Goal: Task Accomplishment & Management: Complete application form

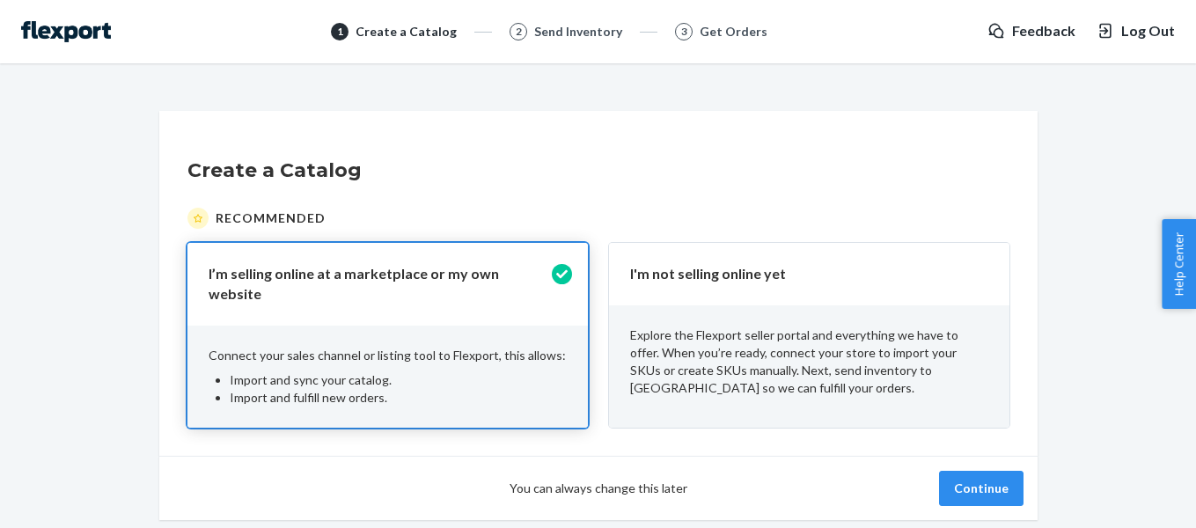
scroll to position [52, 0]
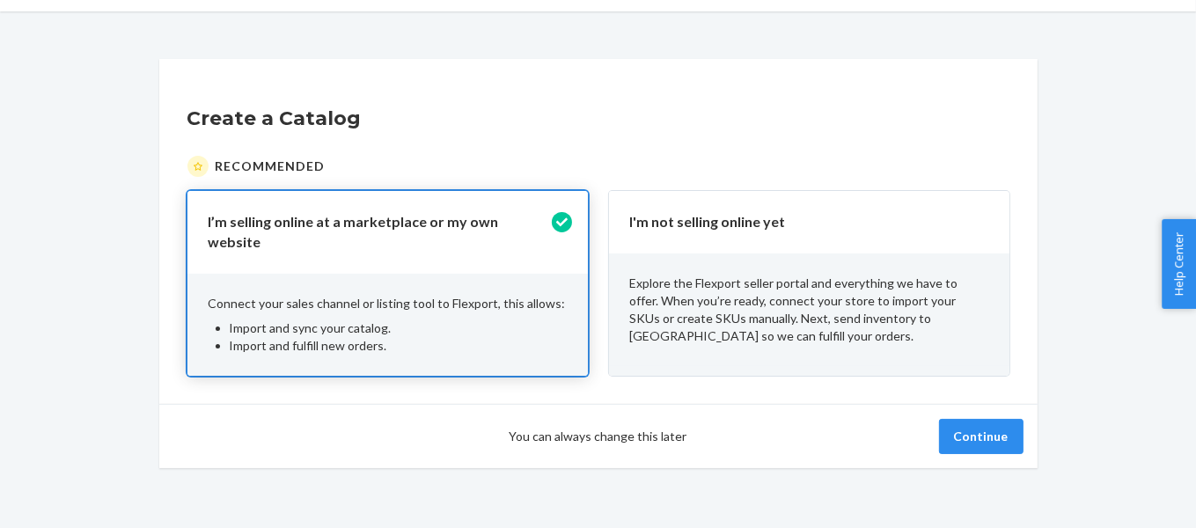
click at [739, 244] on div "I'm not selling online yet" at bounding box center [809, 222] width 400 height 62
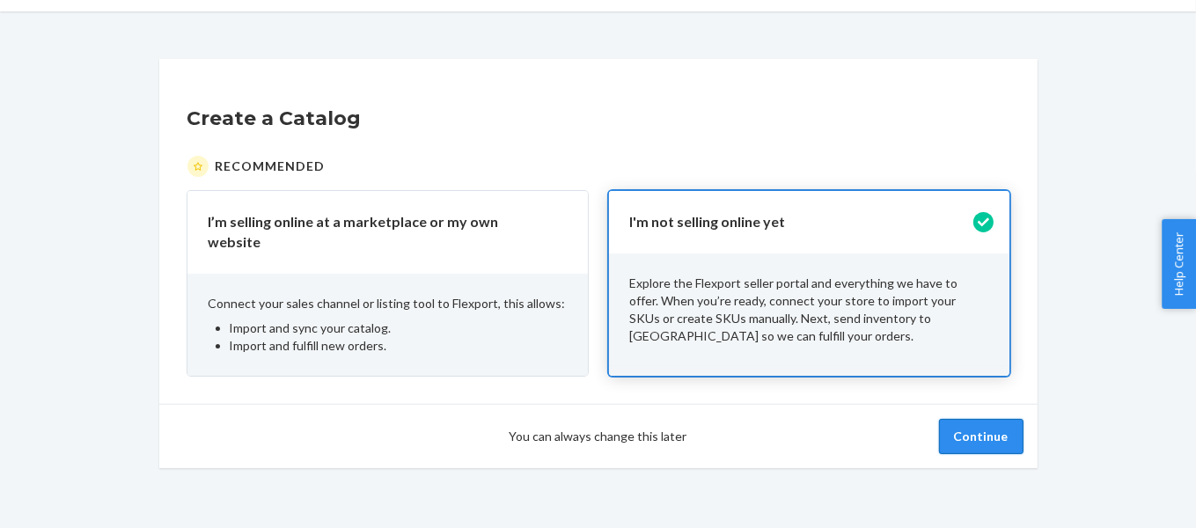
click at [1016, 421] on button "Continue" at bounding box center [981, 436] width 84 height 35
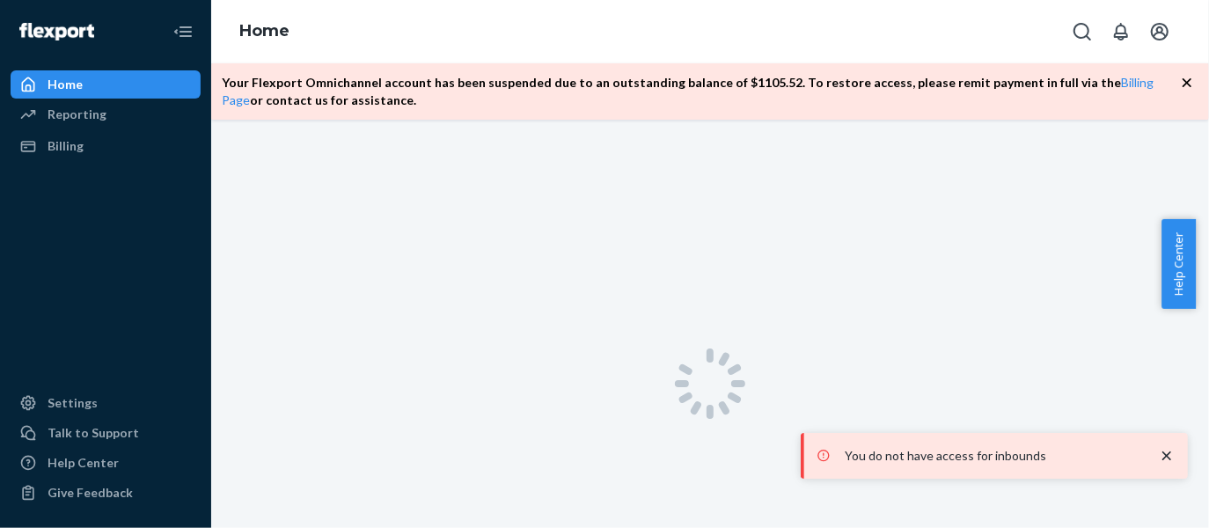
click at [1168, 454] on icon "close toast" at bounding box center [1167, 455] width 9 height 9
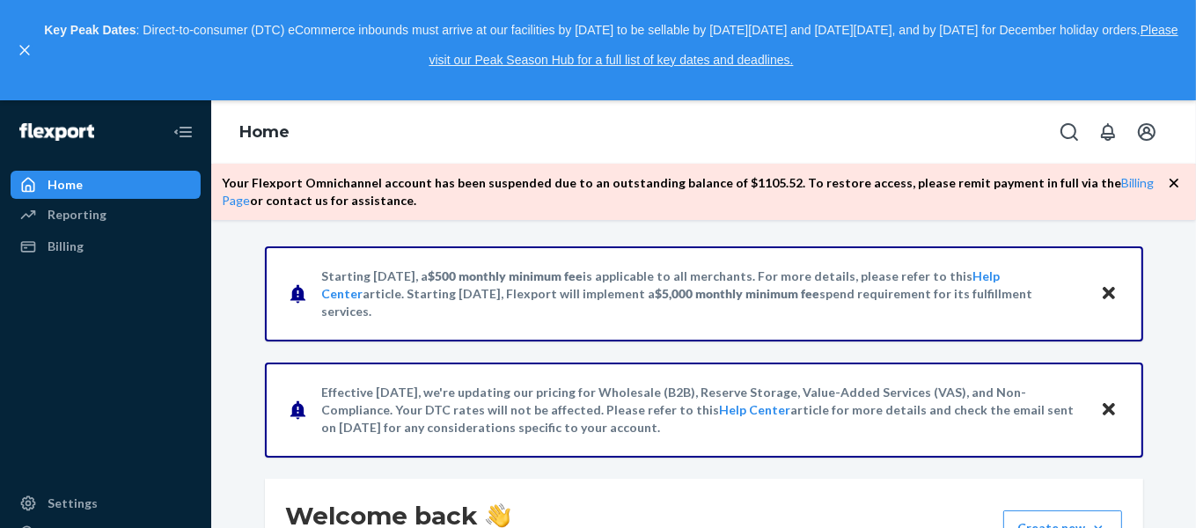
click at [1175, 187] on icon "button" at bounding box center [1174, 183] width 18 height 18
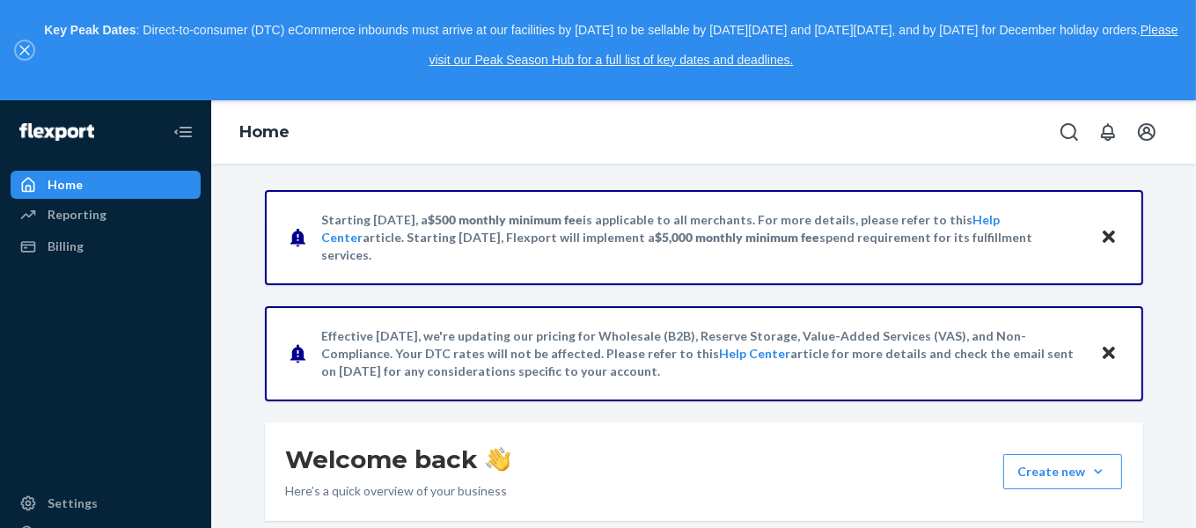
click at [28, 51] on icon "close," at bounding box center [24, 50] width 11 height 11
